Goal: Find specific page/section

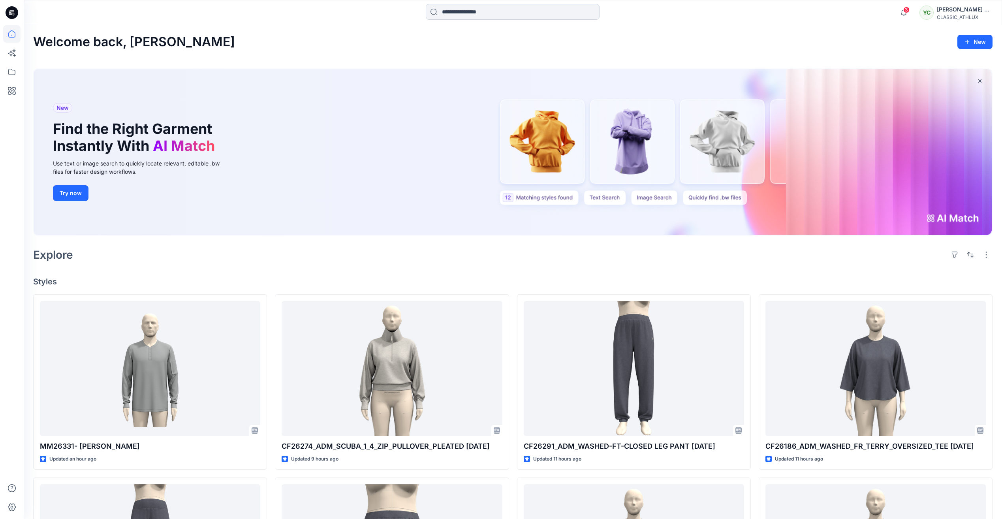
click at [482, 13] on input at bounding box center [513, 12] width 174 height 16
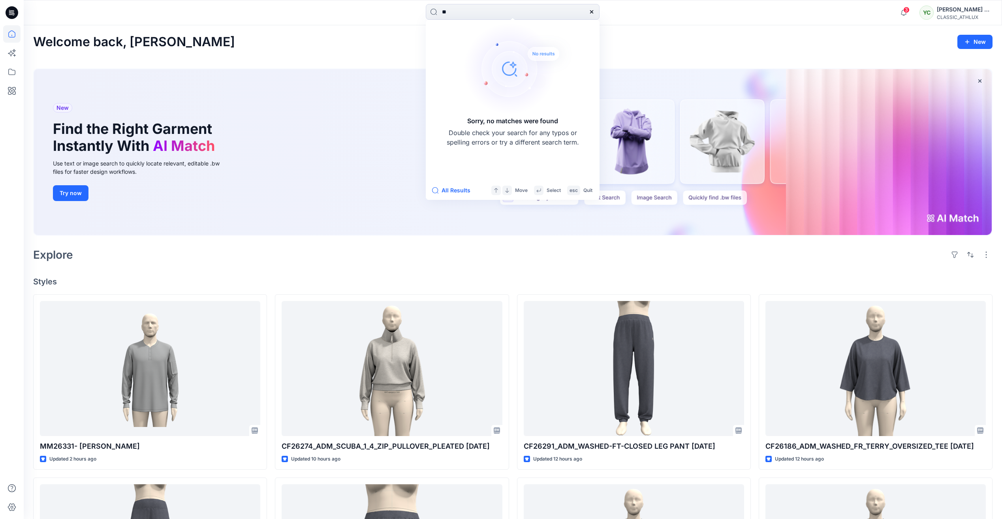
type input "*"
type input "*******"
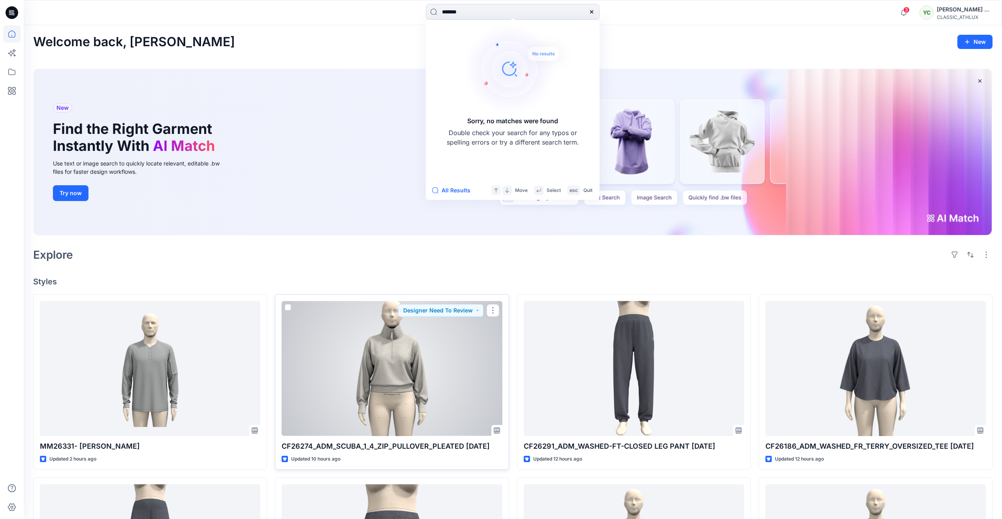
click at [357, 404] on div at bounding box center [391, 368] width 220 height 135
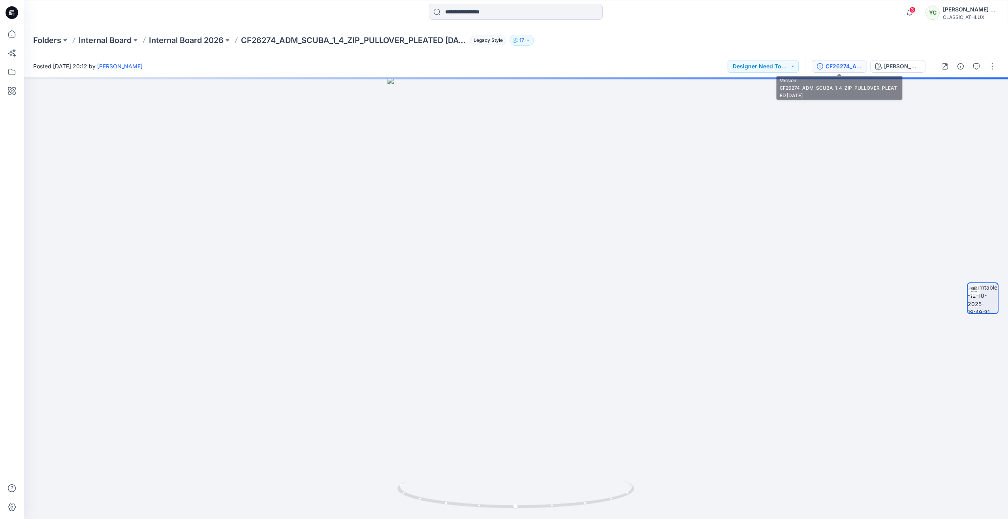
click at [854, 71] on button "CF26274_ADM_SCUBA_1_4_ZIP_PULLOVER_PLEATED [DATE]" at bounding box center [838, 66] width 55 height 13
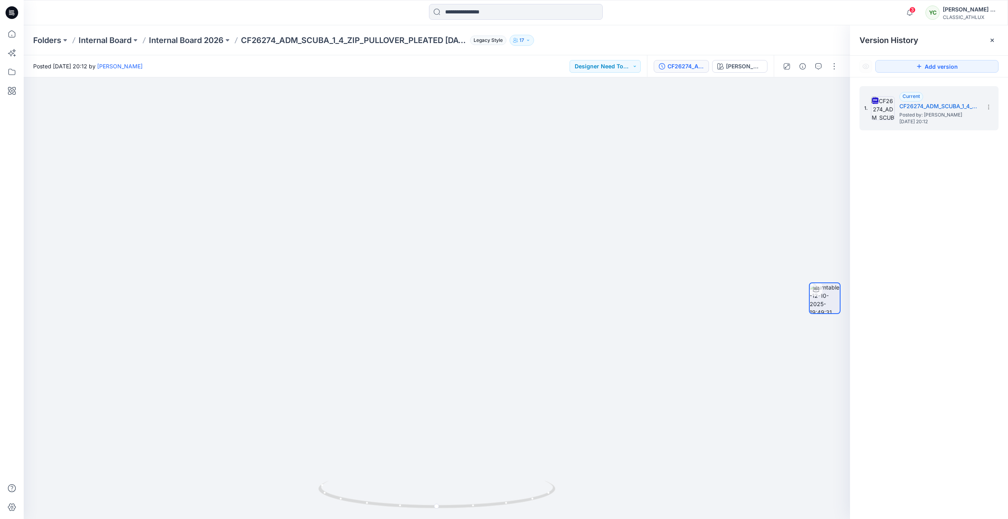
click at [193, 33] on div "Folders Internal Board Internal Board 2026 CF26274_ADM_SCUBA_1_4_ZIP_PULLOVER_P…" at bounding box center [516, 40] width 984 height 30
click at [193, 43] on p "Internal Board 2026" at bounding box center [186, 40] width 75 height 11
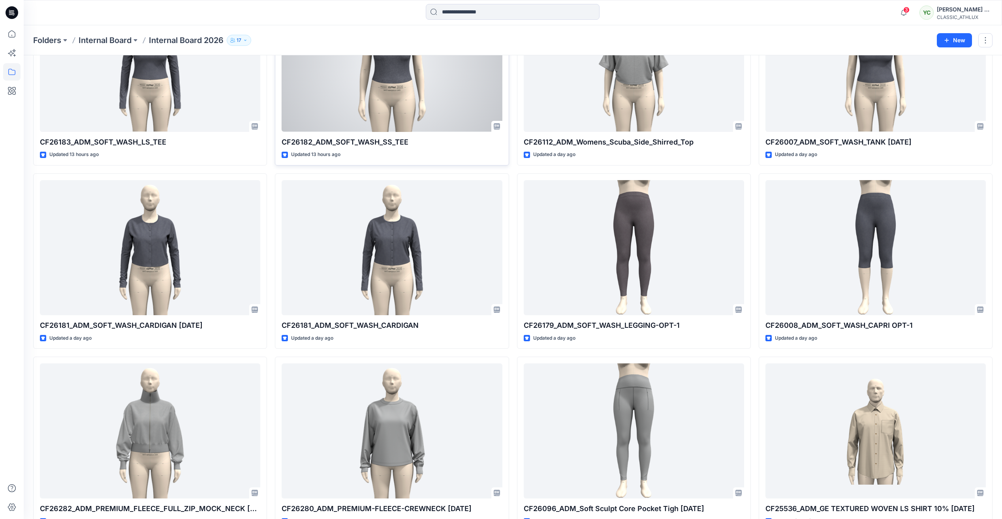
scroll to position [520, 0]
